Goal: Transaction & Acquisition: Purchase product/service

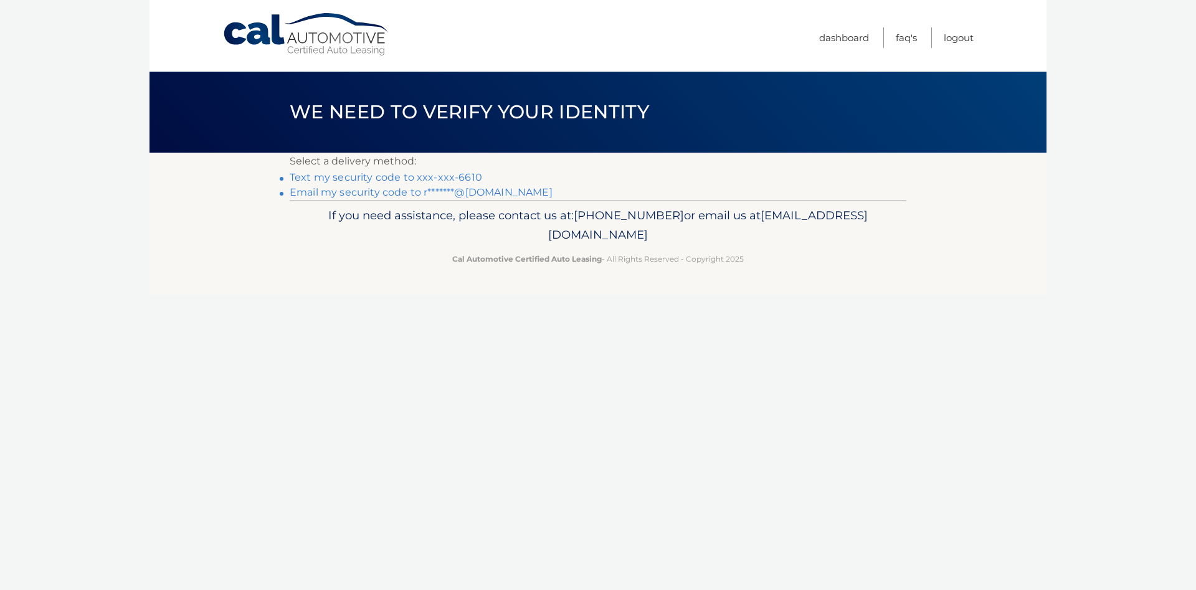
click at [449, 177] on link "Text my security code to xxx-xxx-6610" at bounding box center [386, 177] width 192 height 12
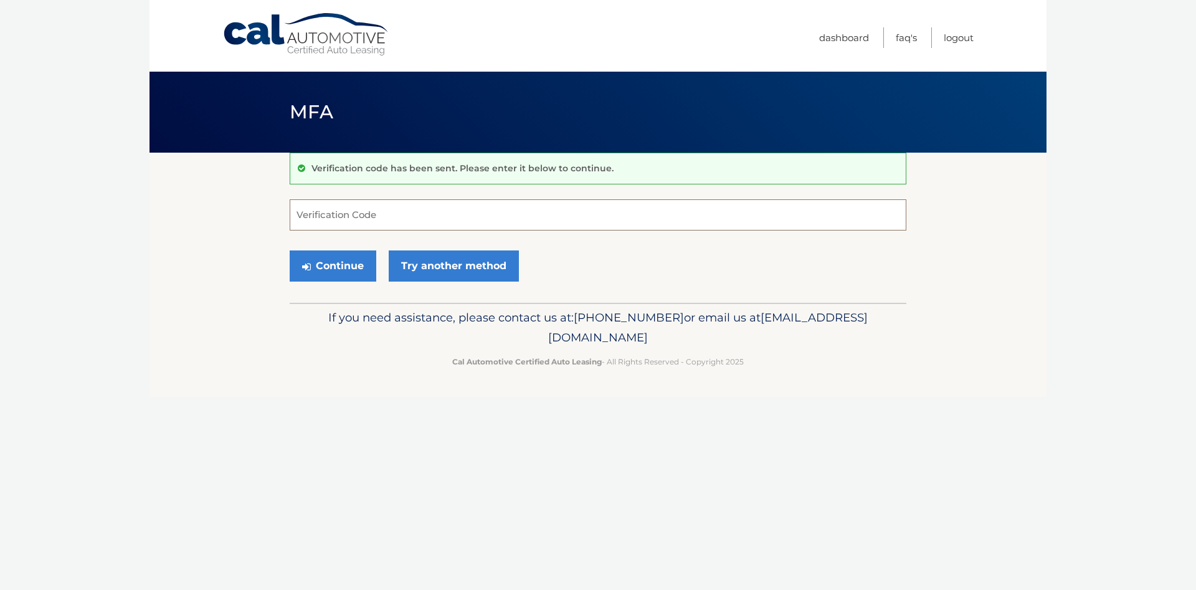
click at [354, 213] on input "Verification Code" at bounding box center [598, 214] width 617 height 31
type input "547798"
click at [339, 261] on button "Continue" at bounding box center [333, 265] width 87 height 31
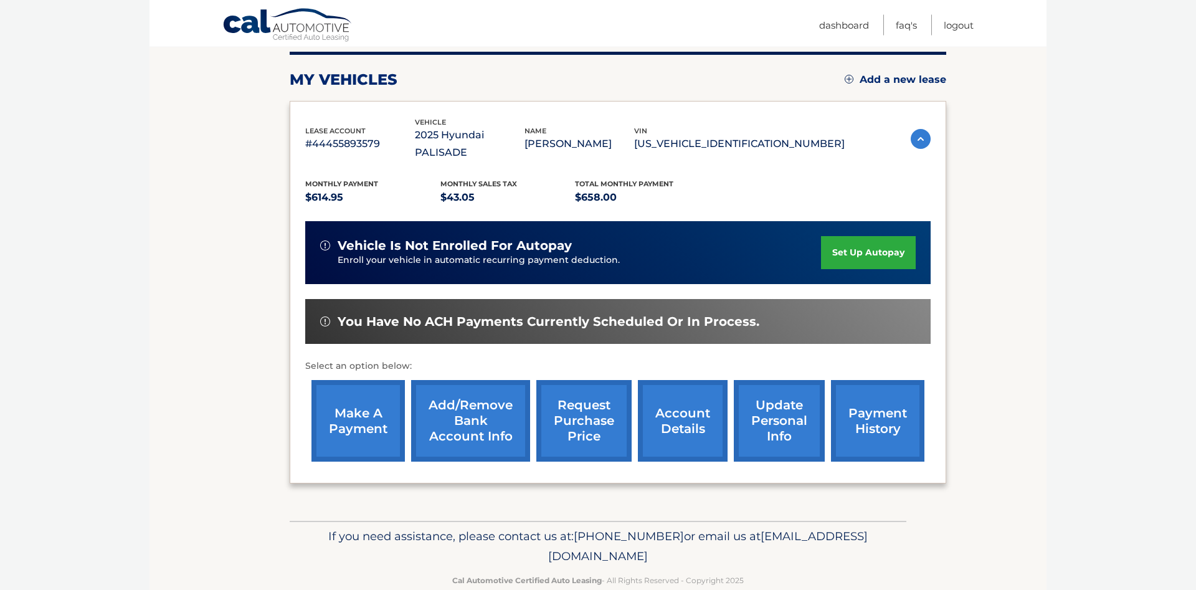
scroll to position [191, 0]
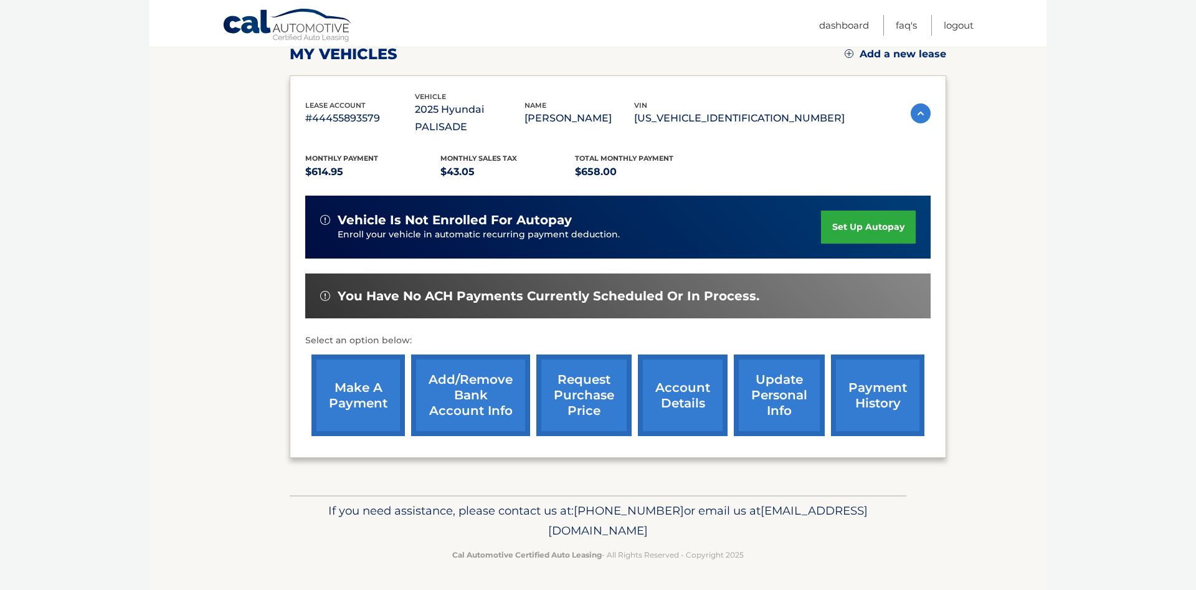
click at [354, 382] on link "make a payment" at bounding box center [357, 395] width 93 height 82
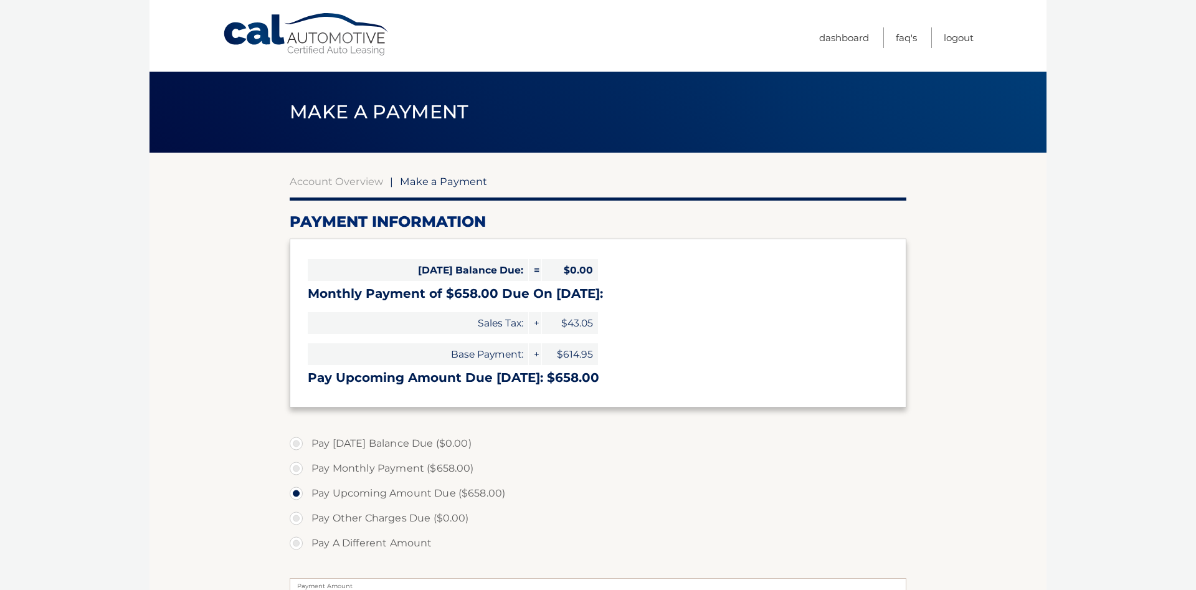
select select "NmMzZTgxMzAtZGI4ZS00MWIxLTgyMmQtZTc0YmU0Mzg5NjQy"
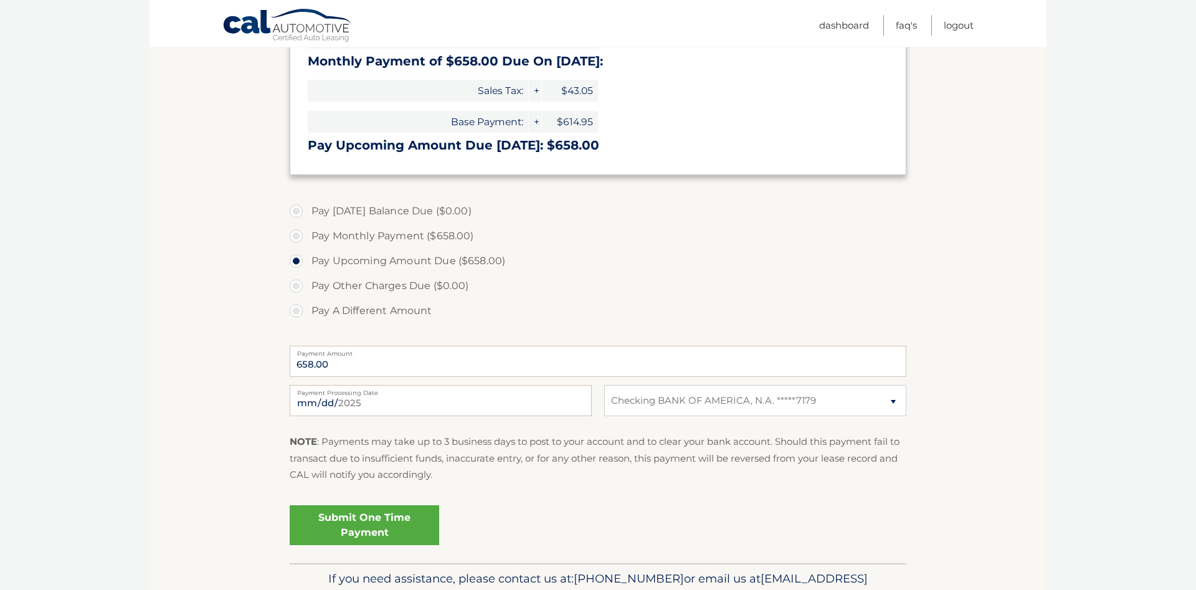
scroll to position [254, 0]
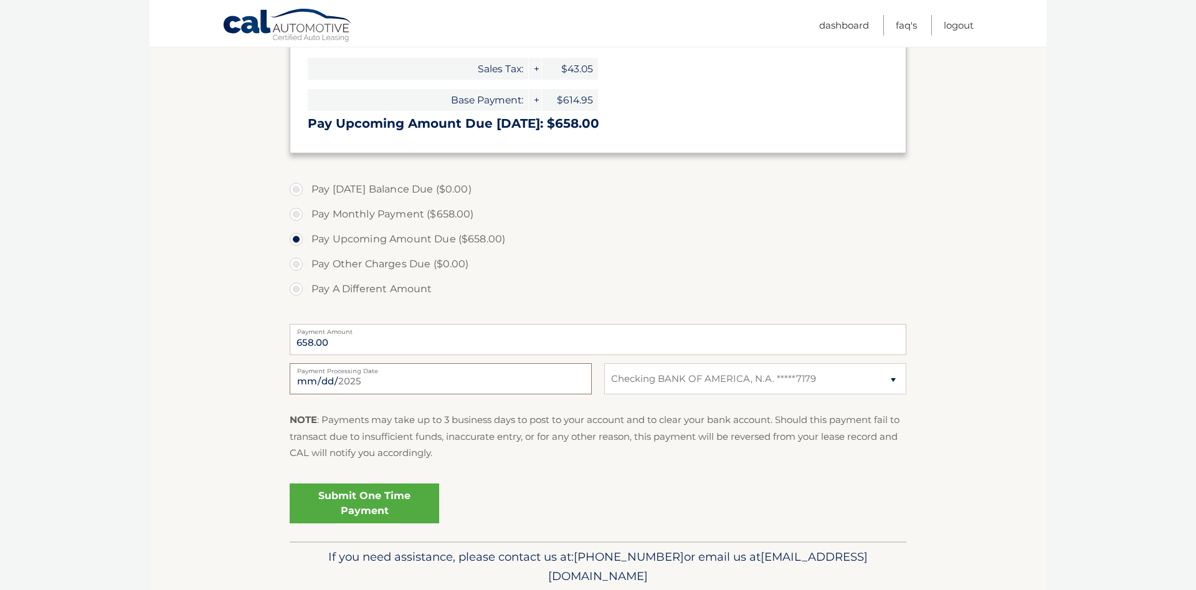
click at [513, 377] on input "2025-08-16" at bounding box center [441, 378] width 302 height 31
click at [574, 381] on input "2025-08-16" at bounding box center [441, 378] width 302 height 31
type input "2025-08-26"
click at [362, 500] on link "Submit One Time Payment" at bounding box center [364, 503] width 149 height 40
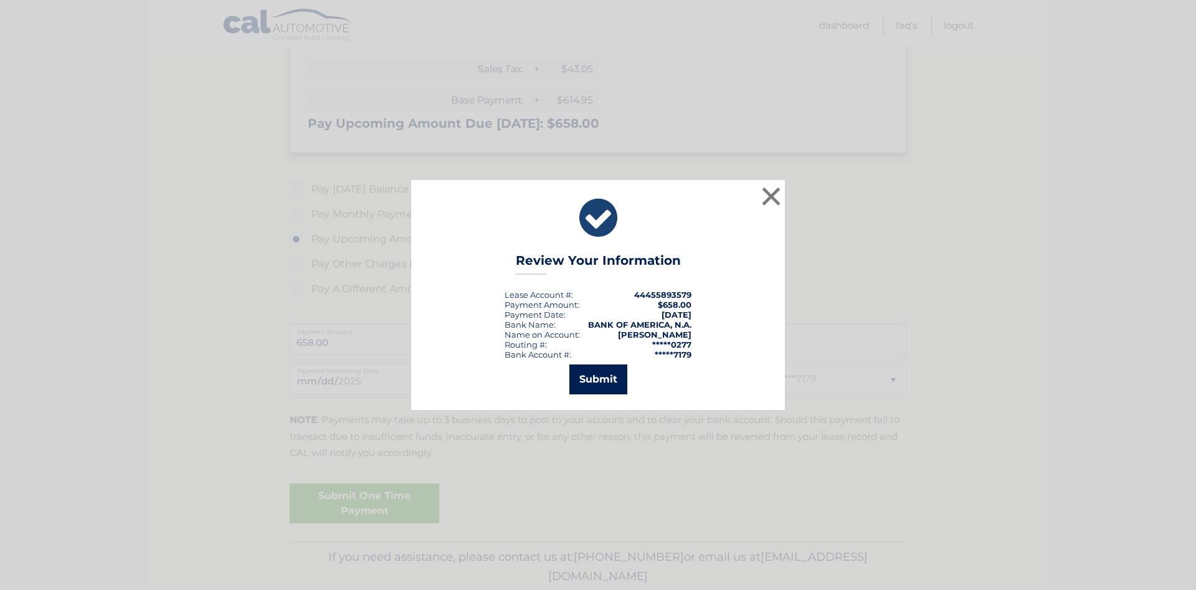
click at [607, 374] on button "Submit" at bounding box center [598, 379] width 58 height 30
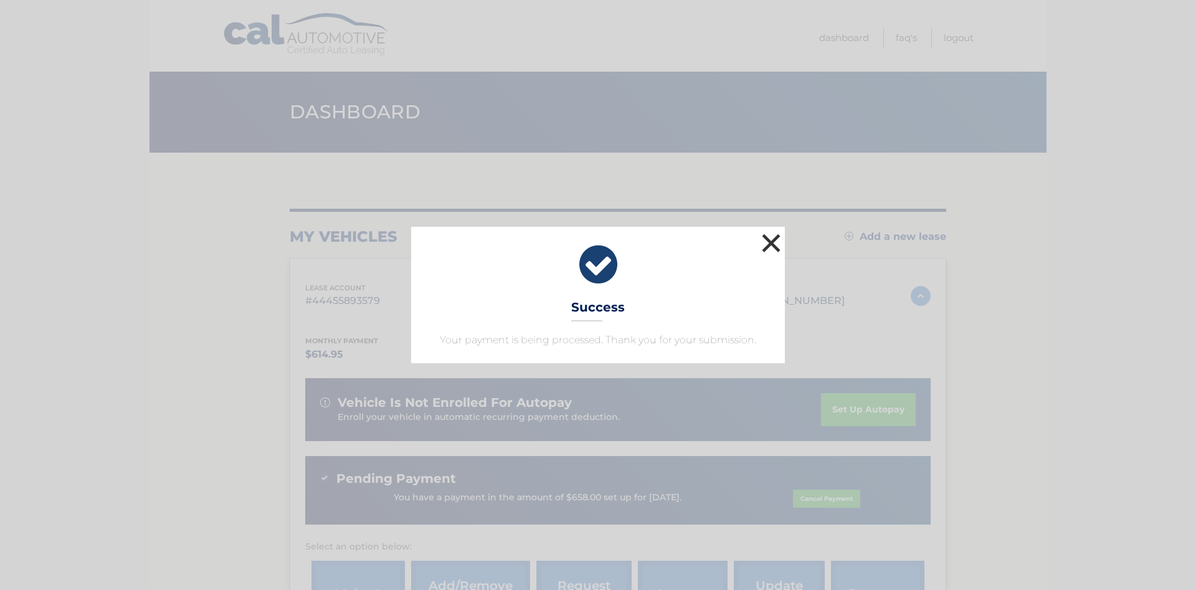
click at [777, 239] on button "×" at bounding box center [771, 242] width 25 height 25
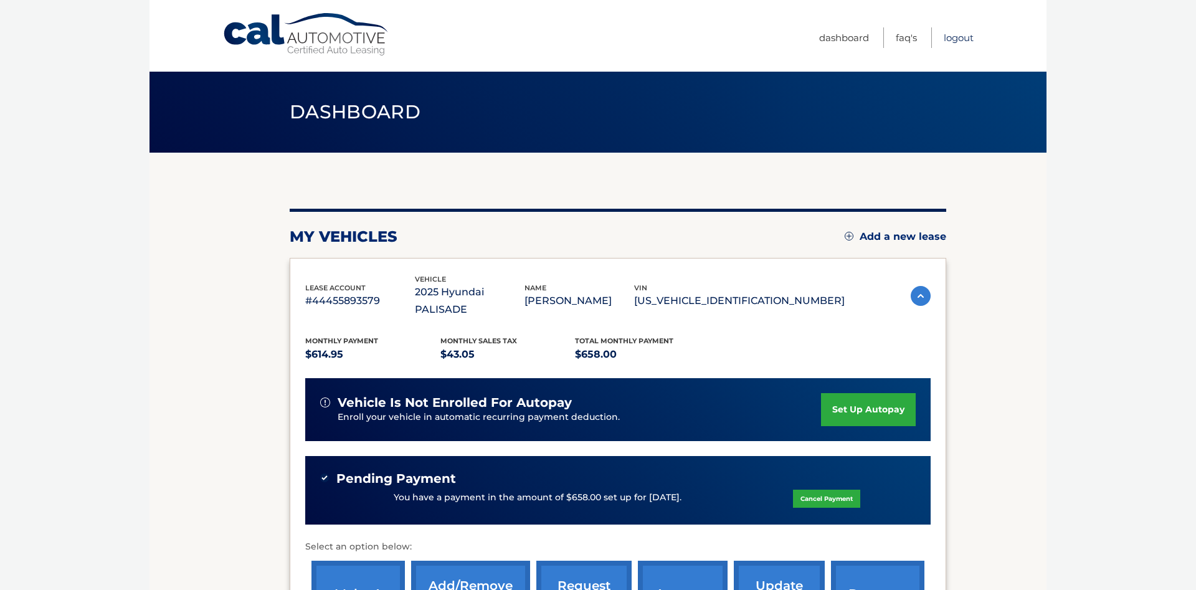
click at [965, 38] on link "Logout" at bounding box center [959, 37] width 30 height 21
